Goal: Find specific page/section: Find specific page/section

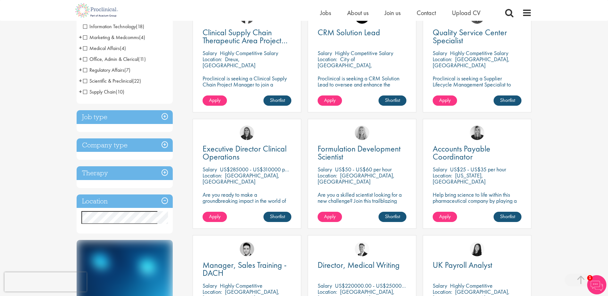
click at [163, 201] on h3 "Location" at bounding box center [125, 201] width 96 height 14
